Goal: Transaction & Acquisition: Subscribe to service/newsletter

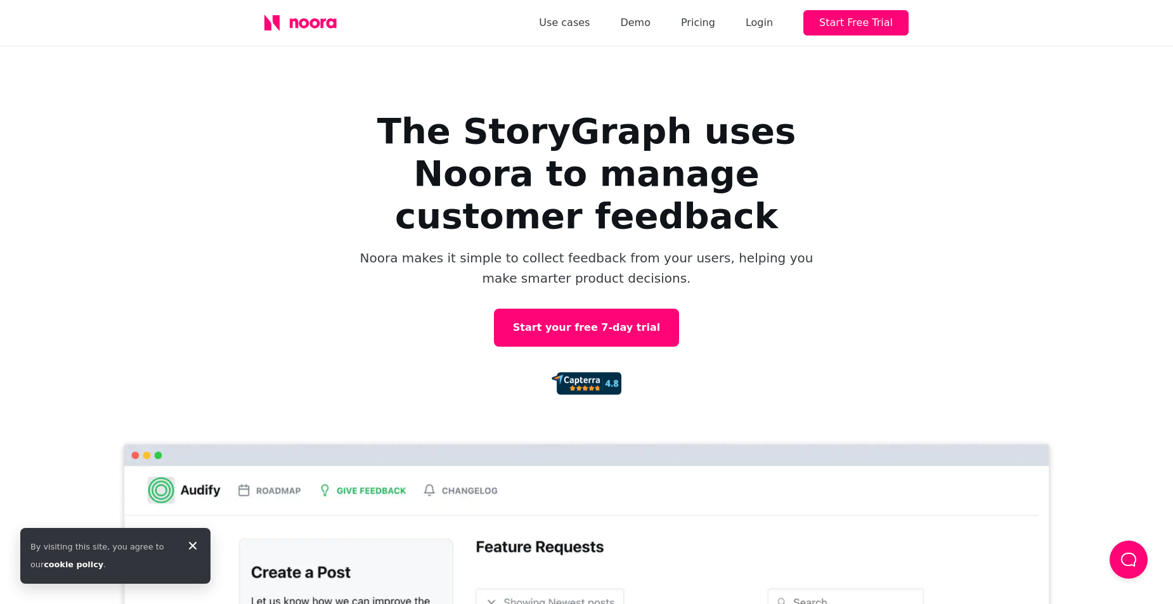
click at [303, 22] on icon at bounding box center [300, 23] width 72 height 16
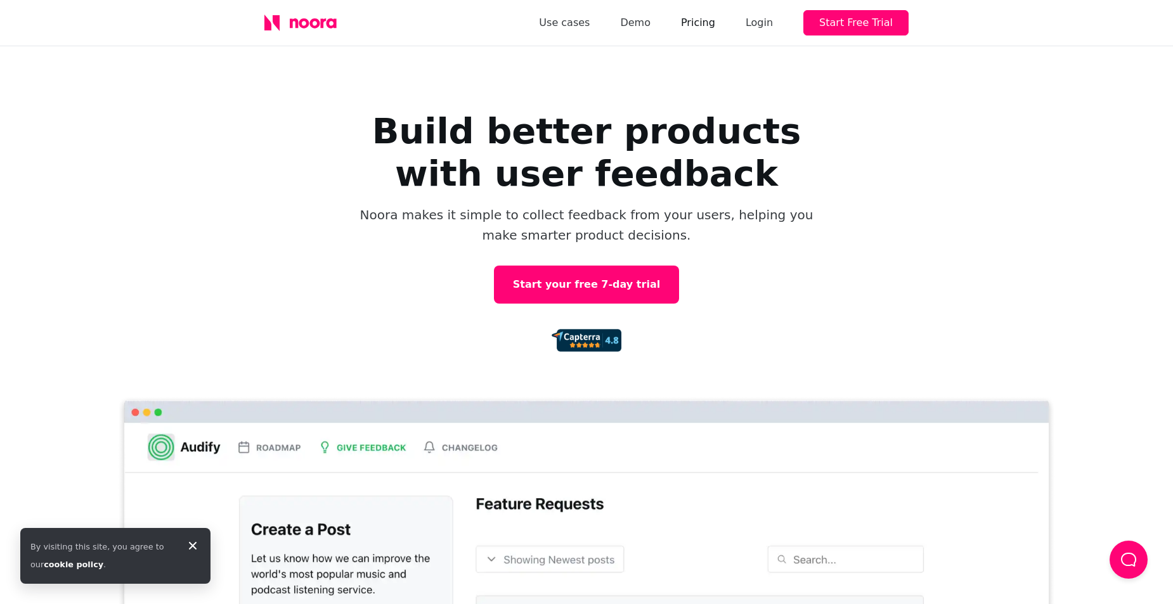
click at [697, 27] on link "Pricing" at bounding box center [698, 23] width 34 height 18
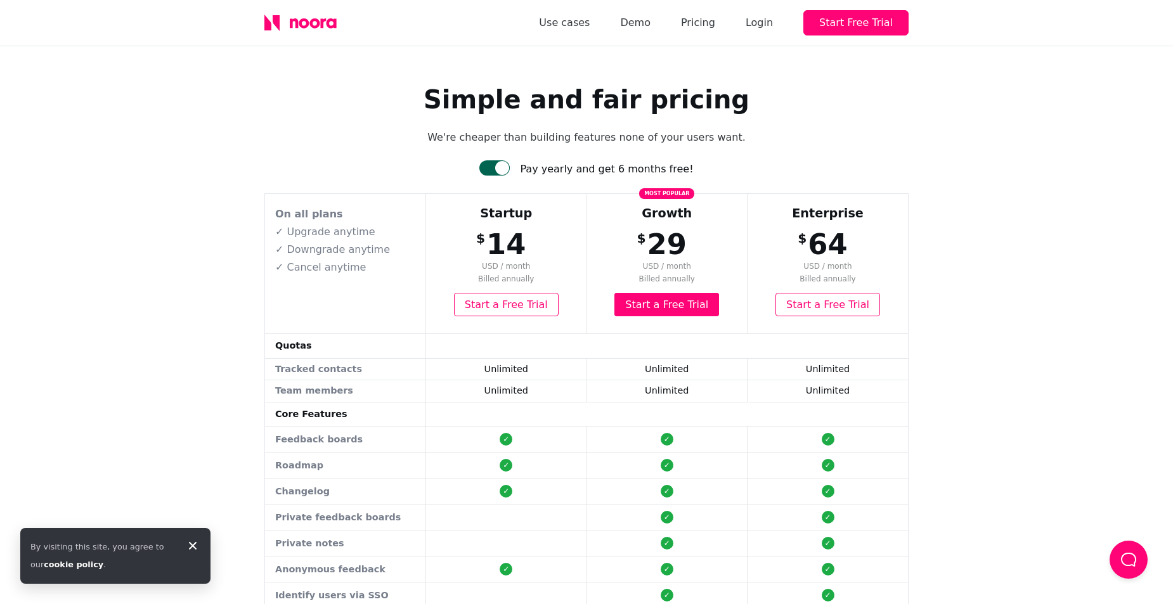
click at [510, 160] on div at bounding box center [494, 167] width 30 height 15
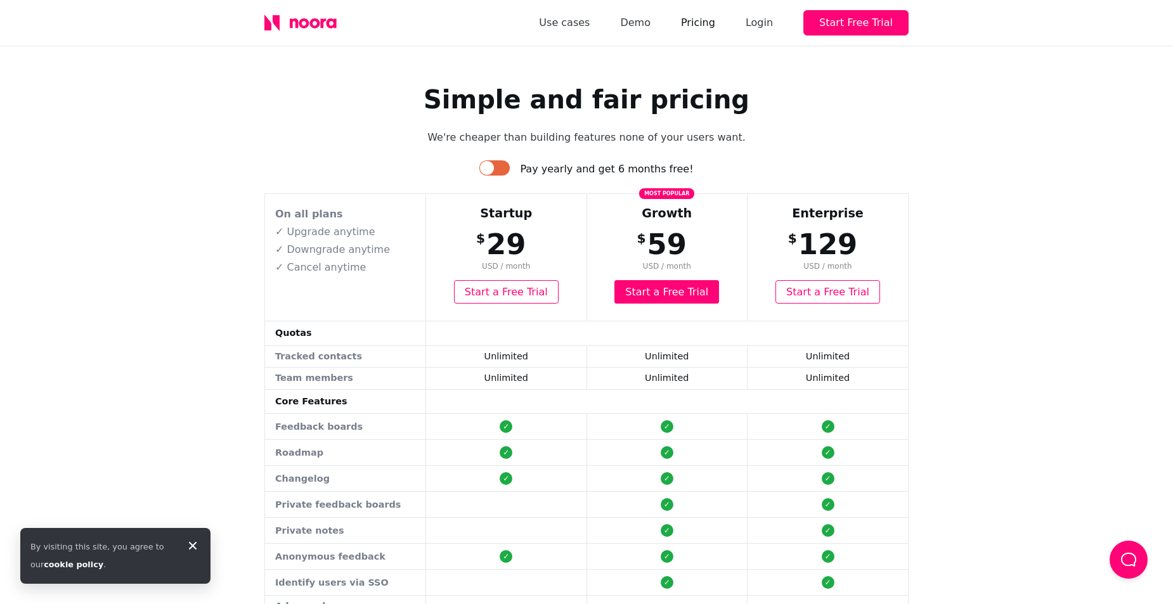
click at [699, 18] on link "Pricing" at bounding box center [698, 23] width 34 height 18
click at [505, 170] on div at bounding box center [494, 167] width 30 height 15
